Goal: Information Seeking & Learning: Learn about a topic

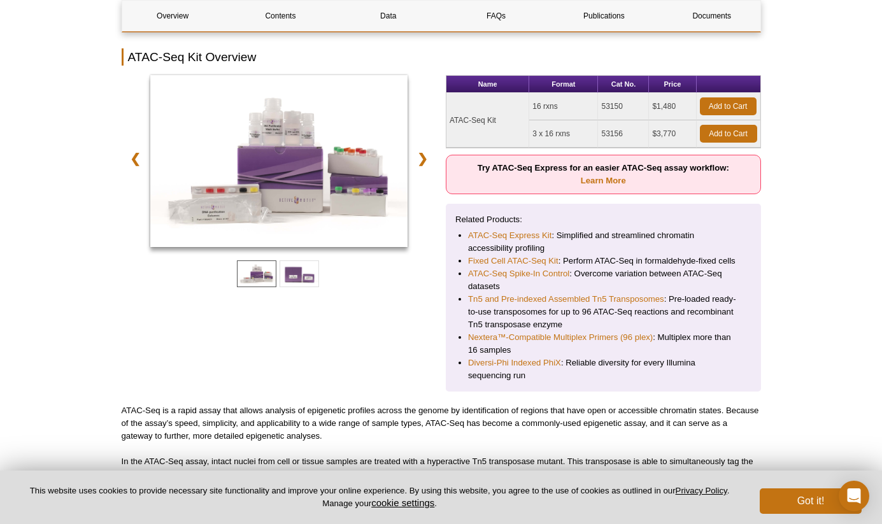
scroll to position [176, 0]
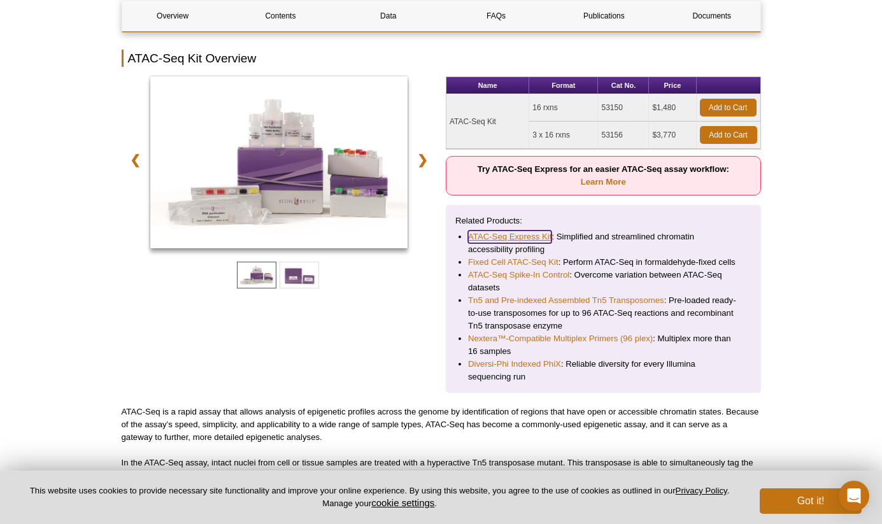
click at [514, 234] on link "ATAC-Seq Express Kit" at bounding box center [509, 236] width 83 height 13
